Goal: Task Accomplishment & Management: Use online tool/utility

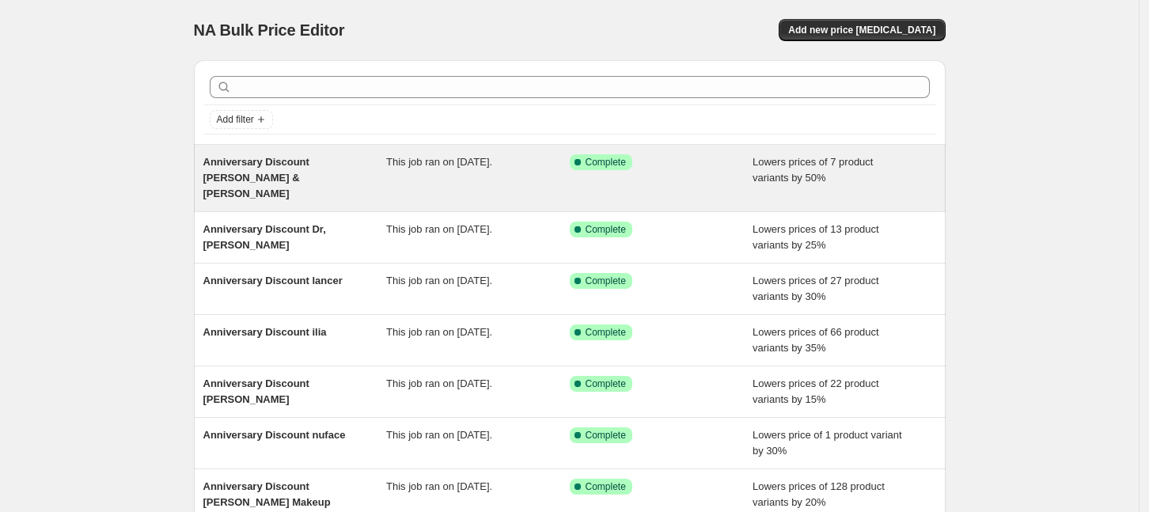
click at [451, 179] on div "This job ran on [DATE]." at bounding box center [478, 177] width 184 height 47
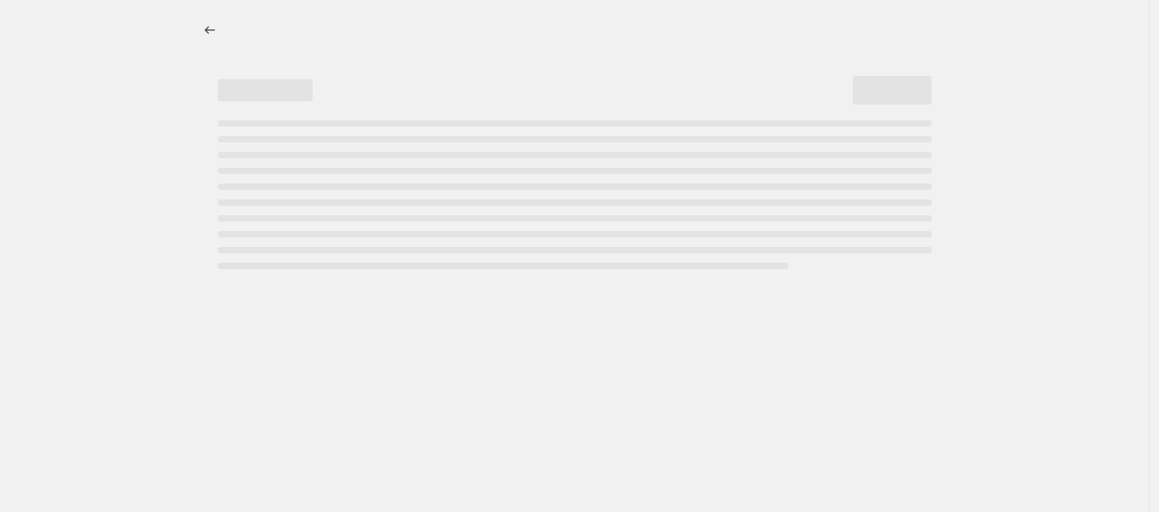
select select "percentage"
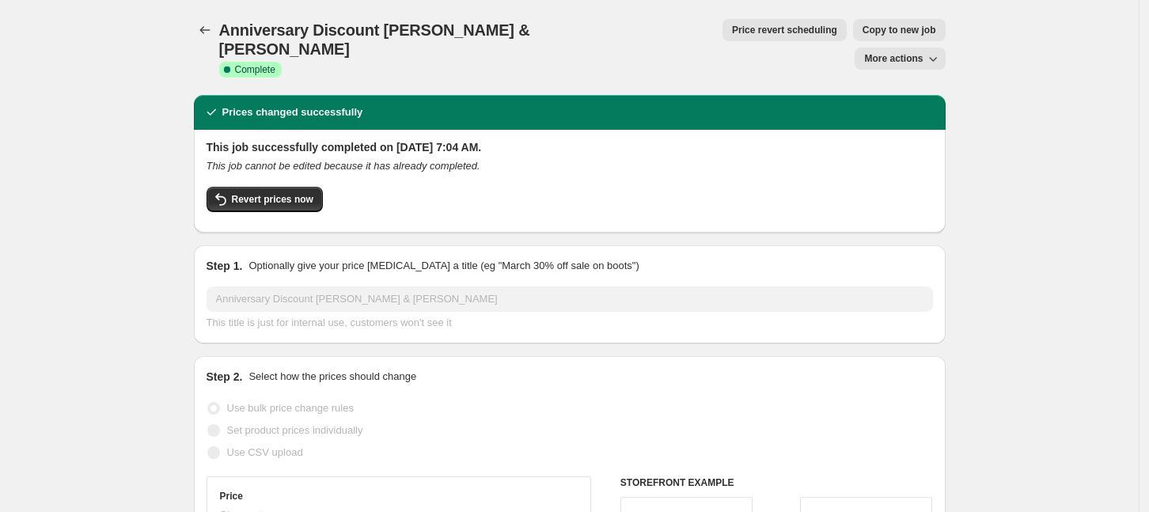
click at [863, 32] on span "Copy to new job" at bounding box center [900, 30] width 74 height 13
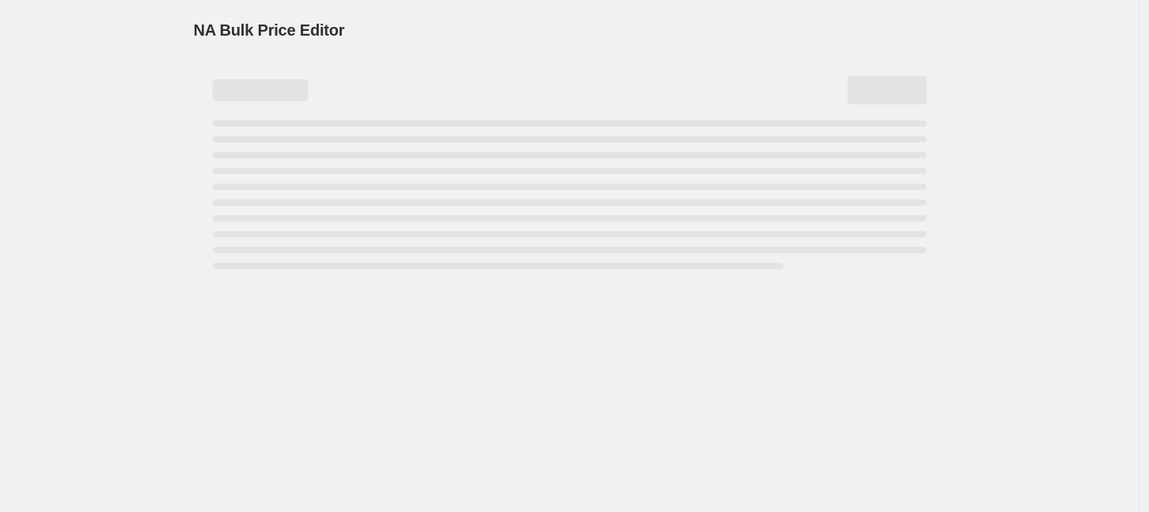
select select "percentage"
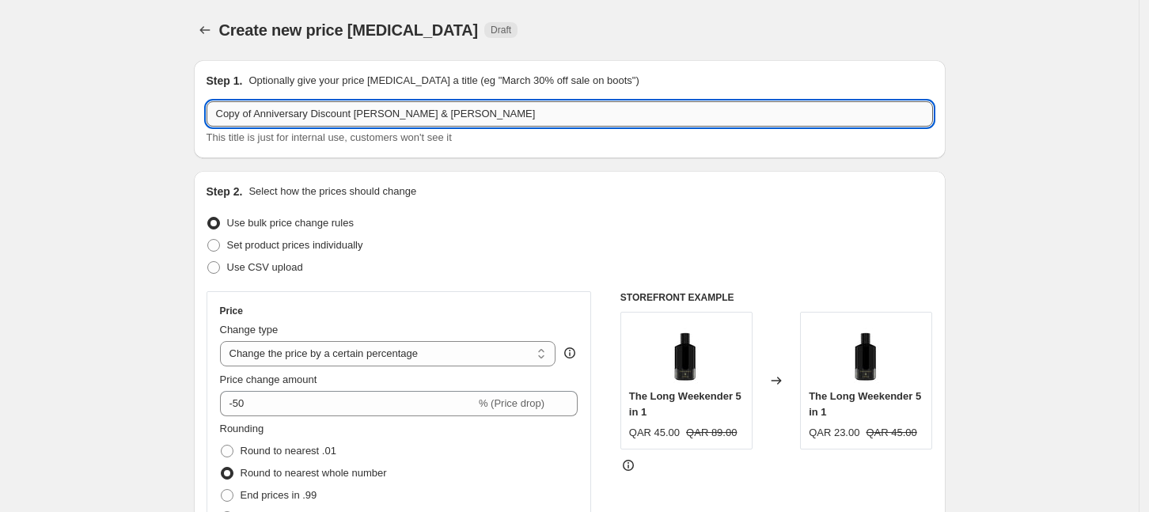
drag, startPoint x: 480, startPoint y: 108, endPoint x: 359, endPoint y: 118, distance: 121.5
click at [359, 118] on input "Copy of Anniversary Discount [PERSON_NAME] & [PERSON_NAME]" at bounding box center [570, 113] width 727 height 25
type input "Copy of Anniversary Discount [US_STATE][PERSON_NAME]"
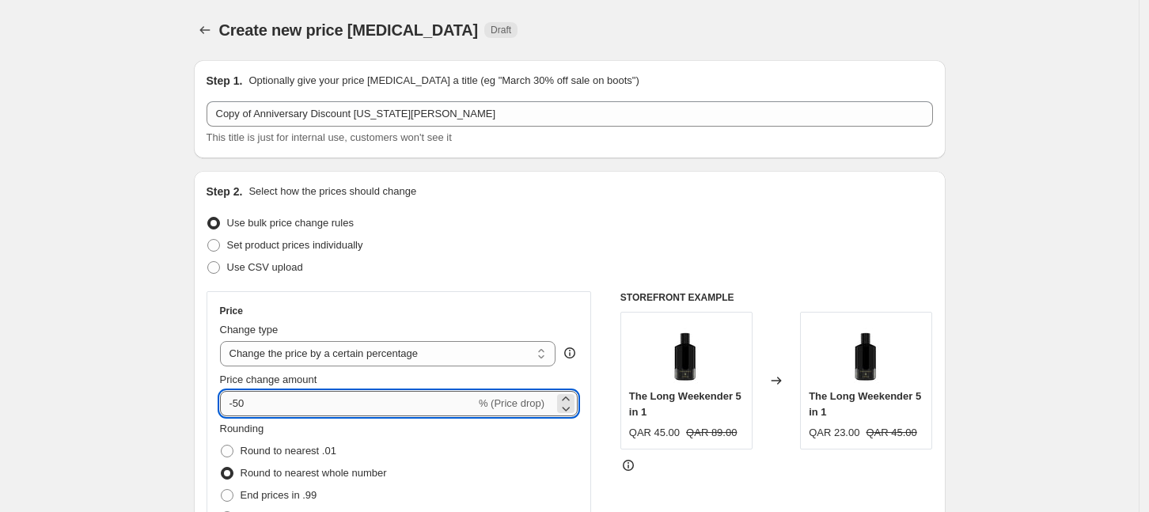
drag, startPoint x: 269, startPoint y: 397, endPoint x: 240, endPoint y: 398, distance: 29.3
click at [240, 398] on input "-50" at bounding box center [348, 403] width 256 height 25
type input "-1"
type input "-25"
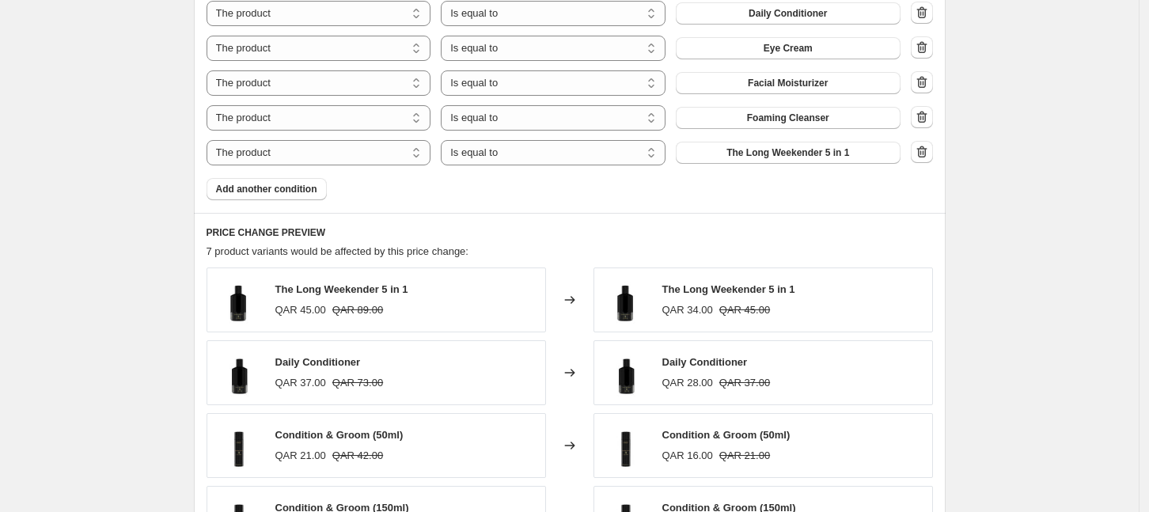
scroll to position [791, 0]
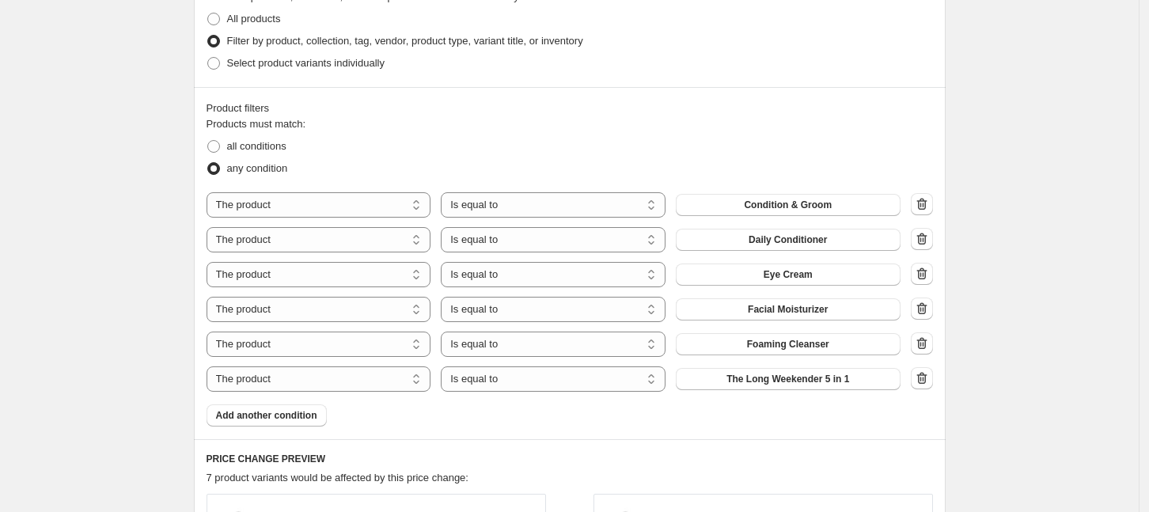
click at [924, 206] on icon "button" at bounding box center [922, 204] width 16 height 16
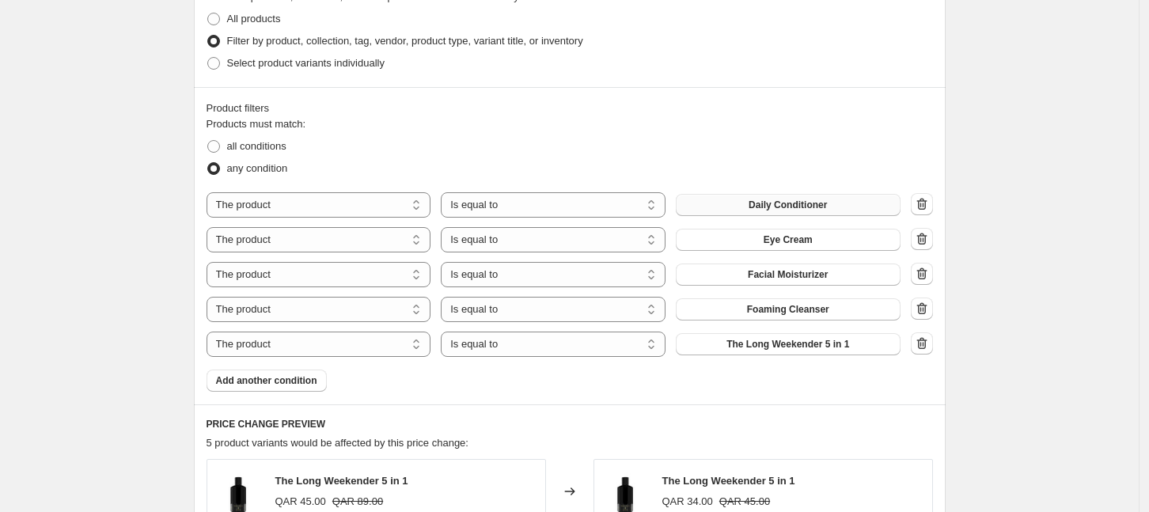
click at [788, 211] on span "Daily Conditioner" at bounding box center [788, 205] width 78 height 13
click at [810, 238] on span "Eye Cream" at bounding box center [788, 239] width 49 height 13
click at [800, 278] on span "Facial Moisturizer" at bounding box center [788, 274] width 80 height 13
click at [927, 306] on icon "button" at bounding box center [922, 308] width 10 height 12
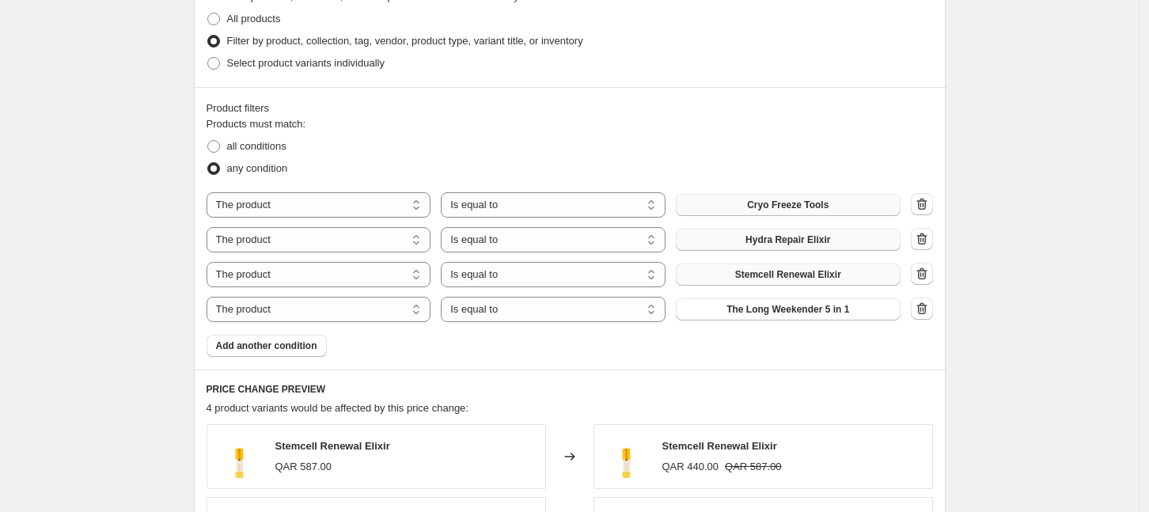
click at [927, 306] on icon "button" at bounding box center [922, 308] width 10 height 12
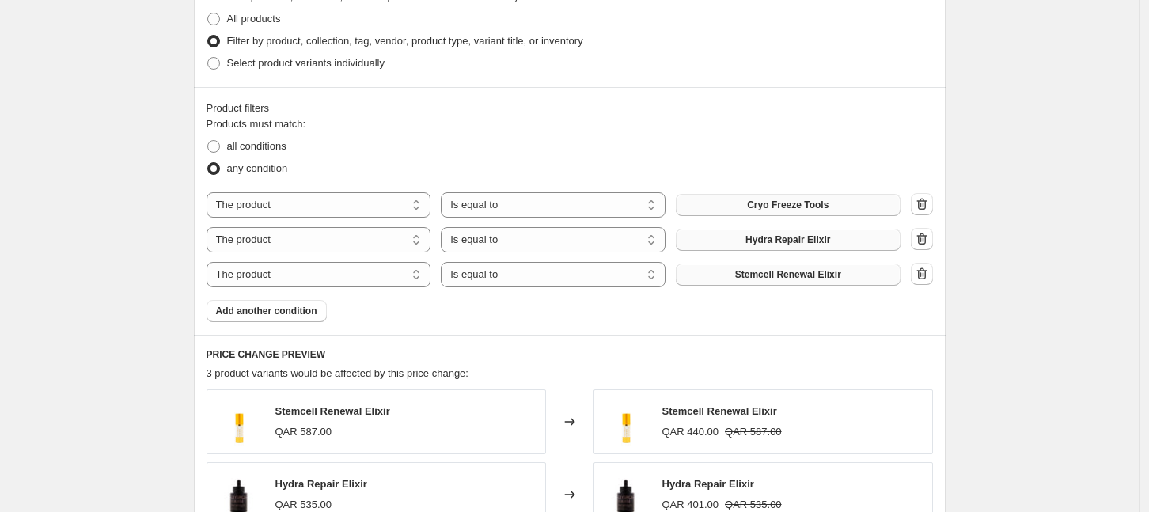
click at [1019, 301] on div "Create new price [MEDICAL_DATA]. This page is ready Create new price [MEDICAL_D…" at bounding box center [569, 51] width 1139 height 1684
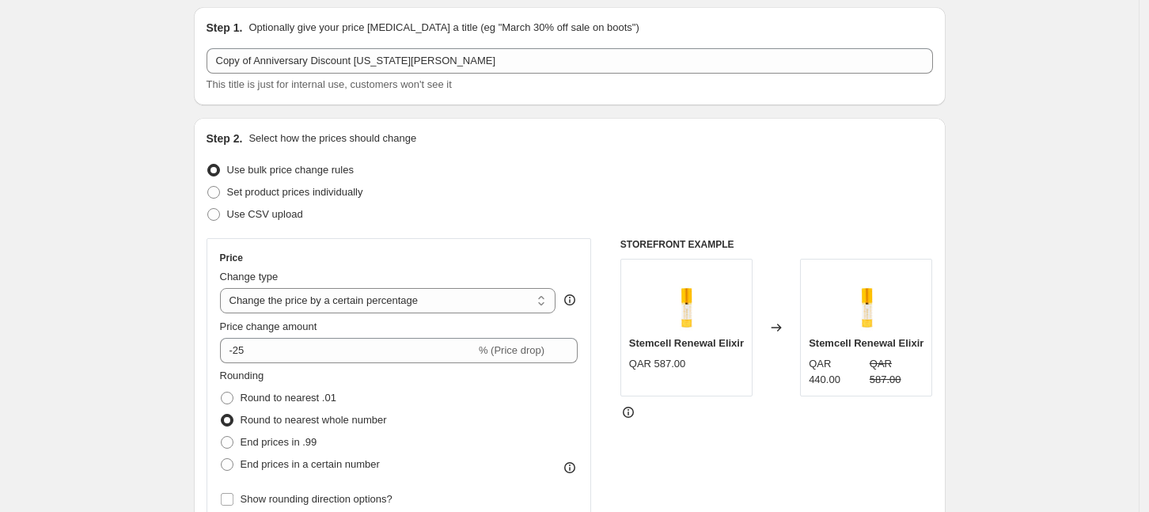
scroll to position [0, 0]
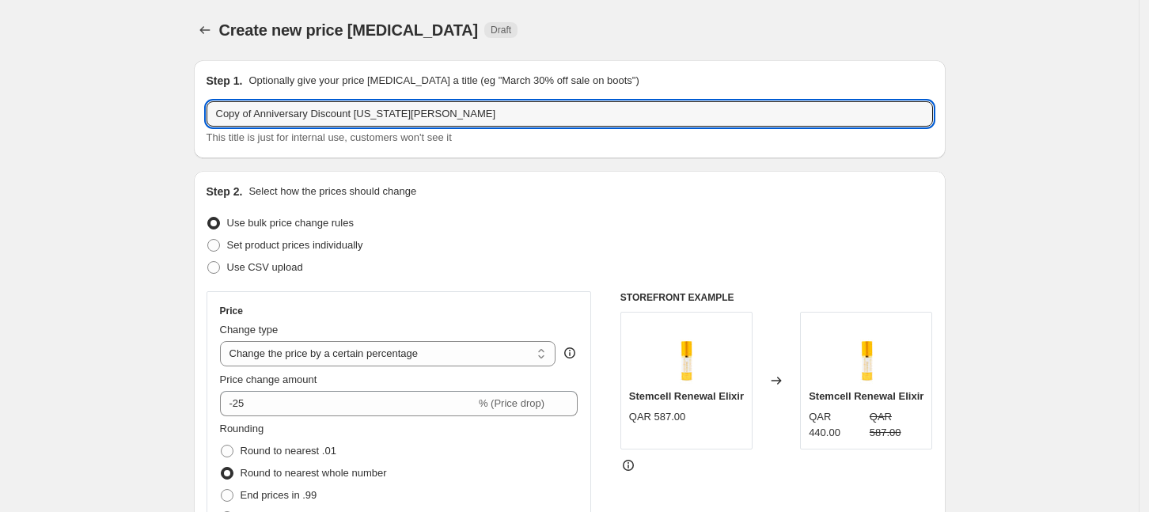
drag, startPoint x: 260, startPoint y: 109, endPoint x: 130, endPoint y: 117, distance: 130.0
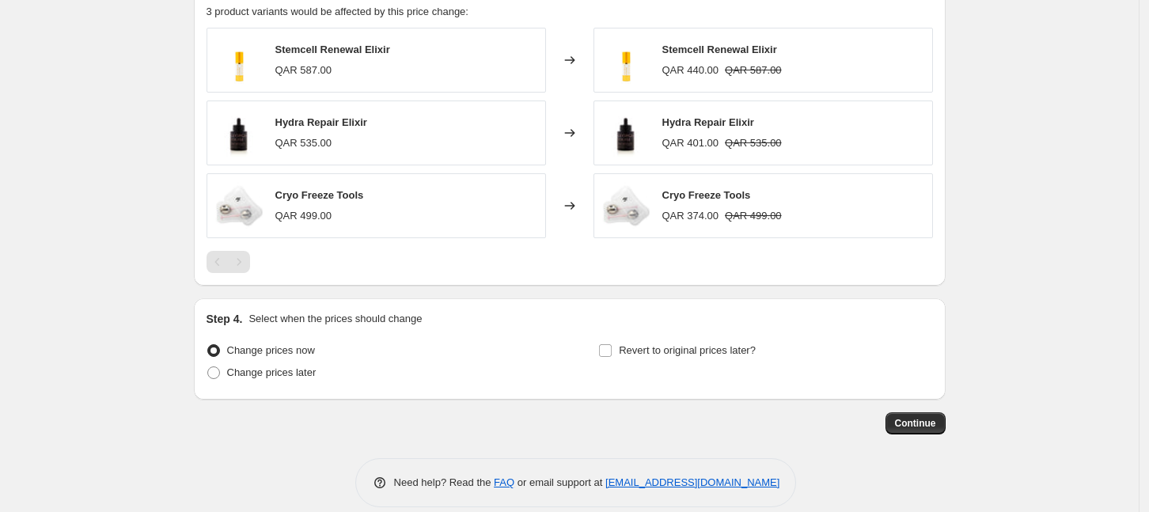
scroll to position [1171, 0]
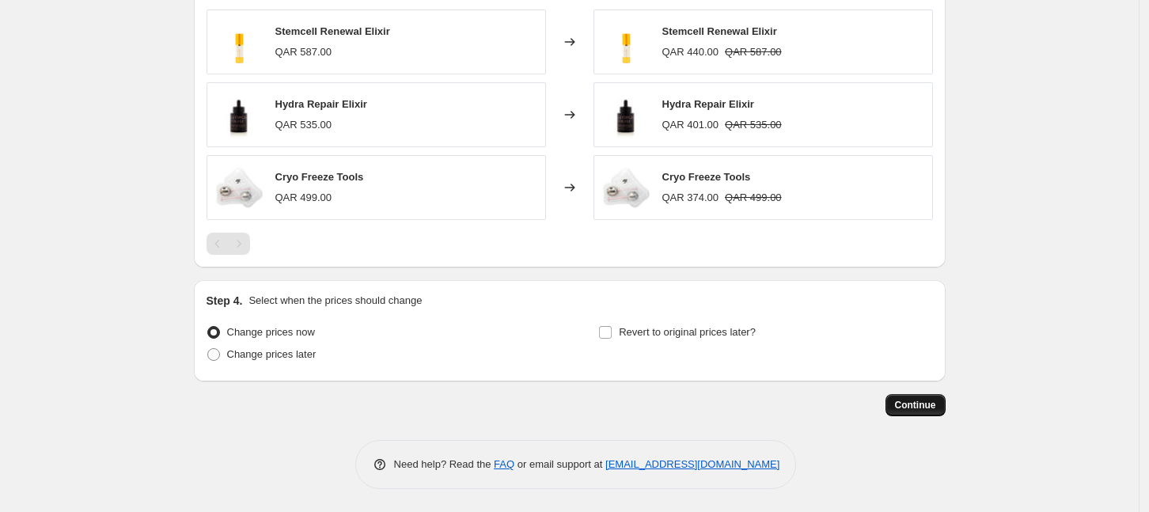
click at [928, 406] on span "Continue" at bounding box center [915, 405] width 41 height 13
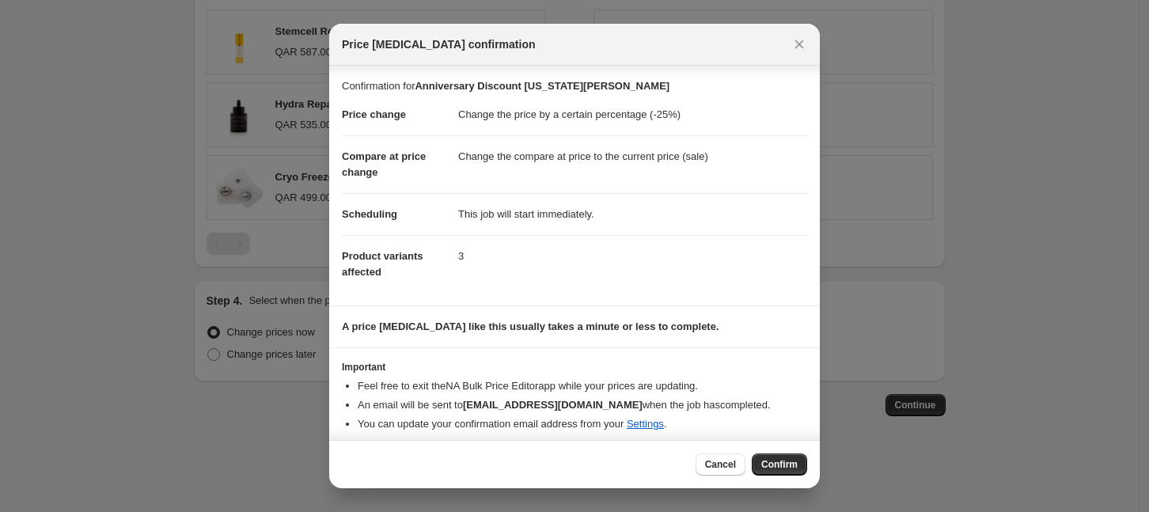
scroll to position [7, 0]
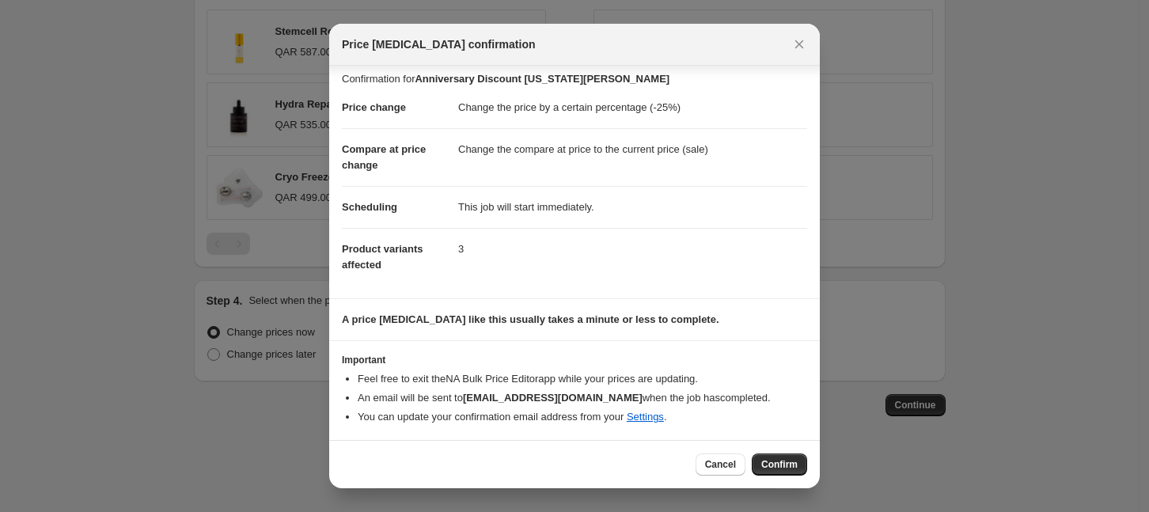
click at [793, 465] on span "Confirm" at bounding box center [779, 464] width 36 height 13
type input "Anniversary Discount [US_STATE][PERSON_NAME]"
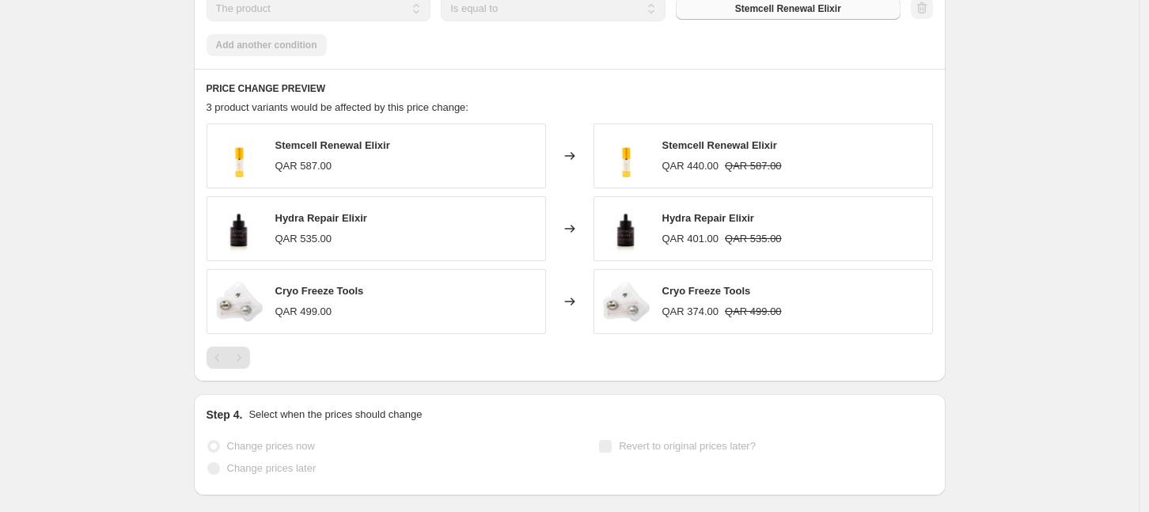
scroll to position [1213, 0]
